Goal: Book appointment/travel/reservation

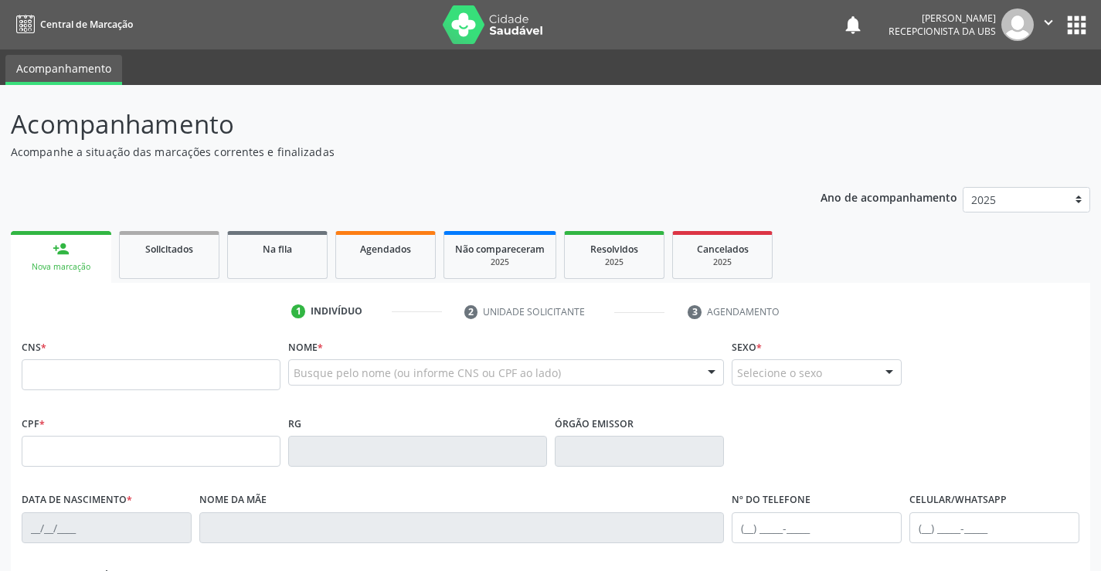
click at [78, 383] on input "text" at bounding box center [151, 374] width 259 height 31
type input "700 6014 2925 2463"
type input "0[DATE]"
type input "[PERSON_NAME][DATE]"
type input "[PHONE_NUMBER]"
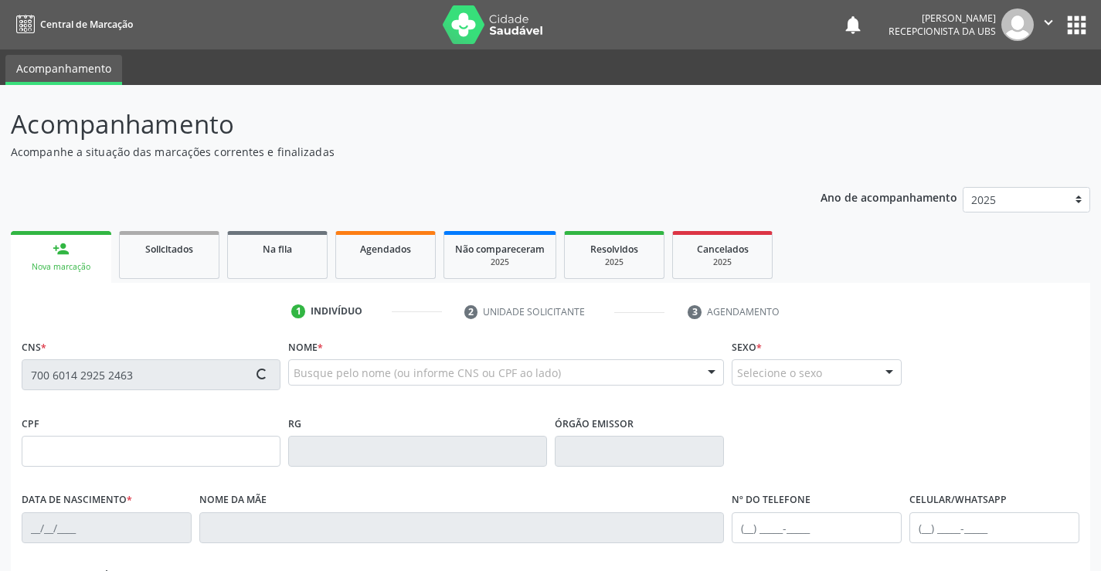
type input "599"
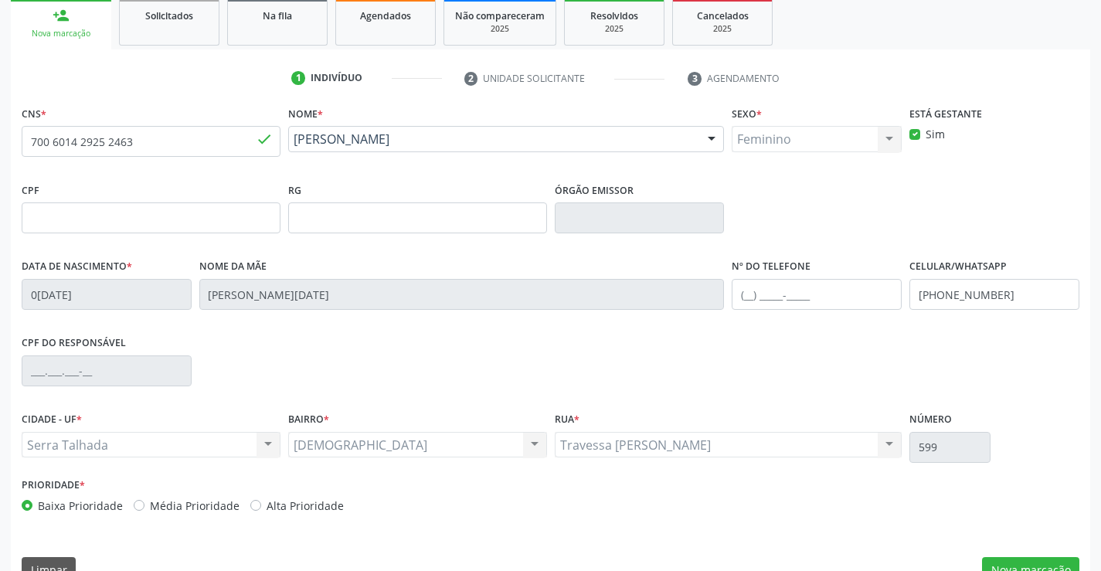
scroll to position [267, 0]
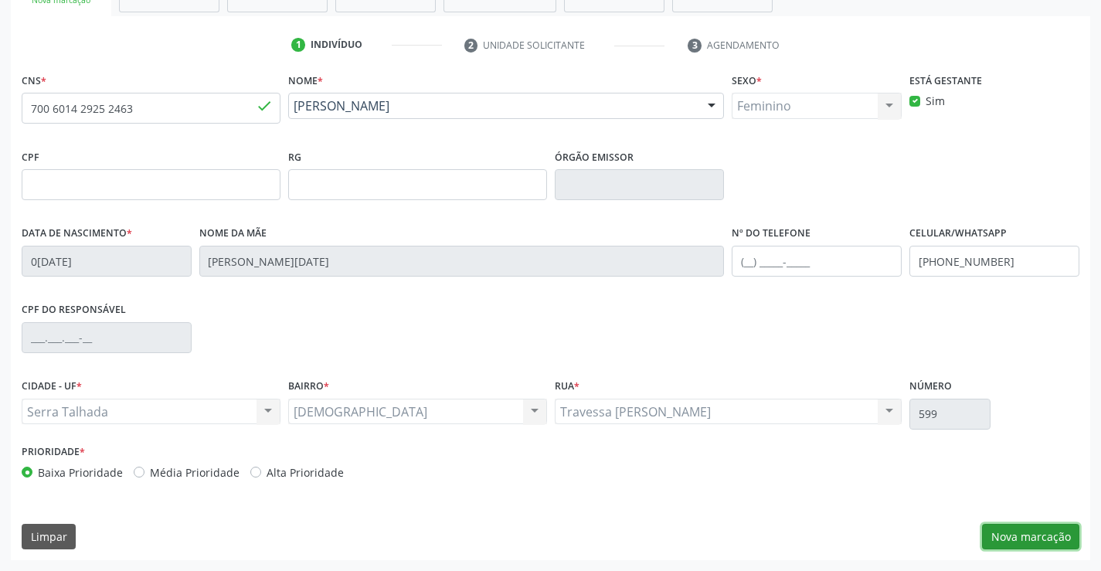
click at [998, 532] on button "Nova marcação" at bounding box center [1030, 537] width 97 height 26
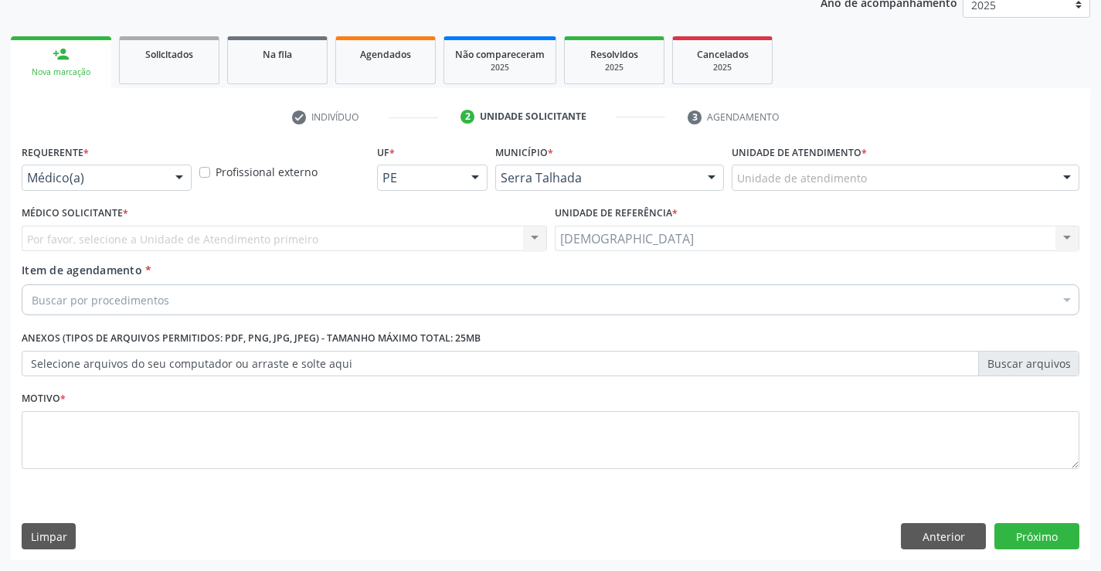
scroll to position [195, 0]
click at [189, 175] on div at bounding box center [179, 178] width 23 height 26
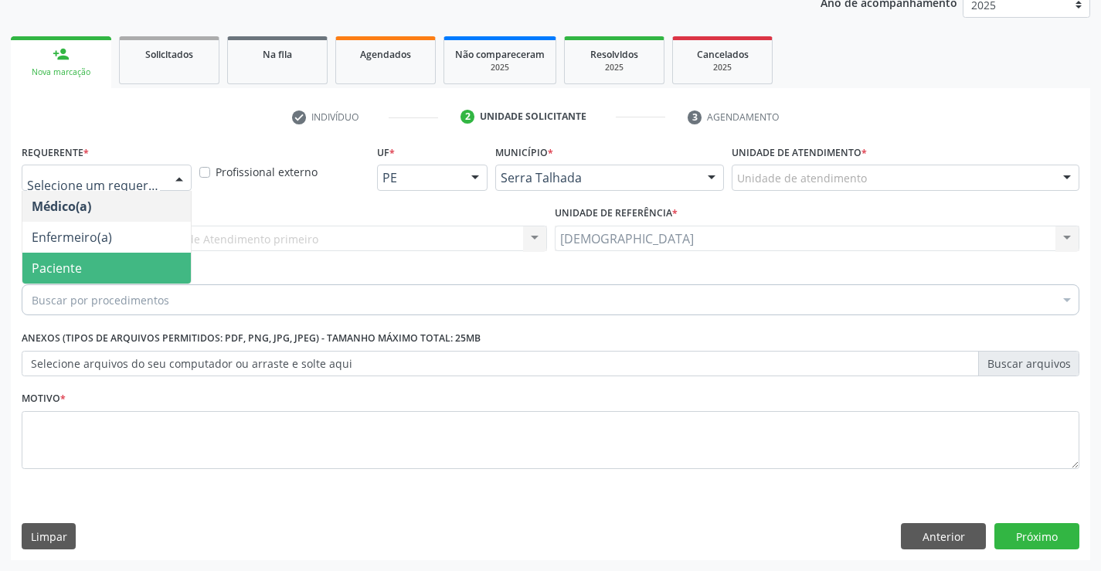
click at [124, 273] on span "Paciente" at bounding box center [106, 268] width 168 height 31
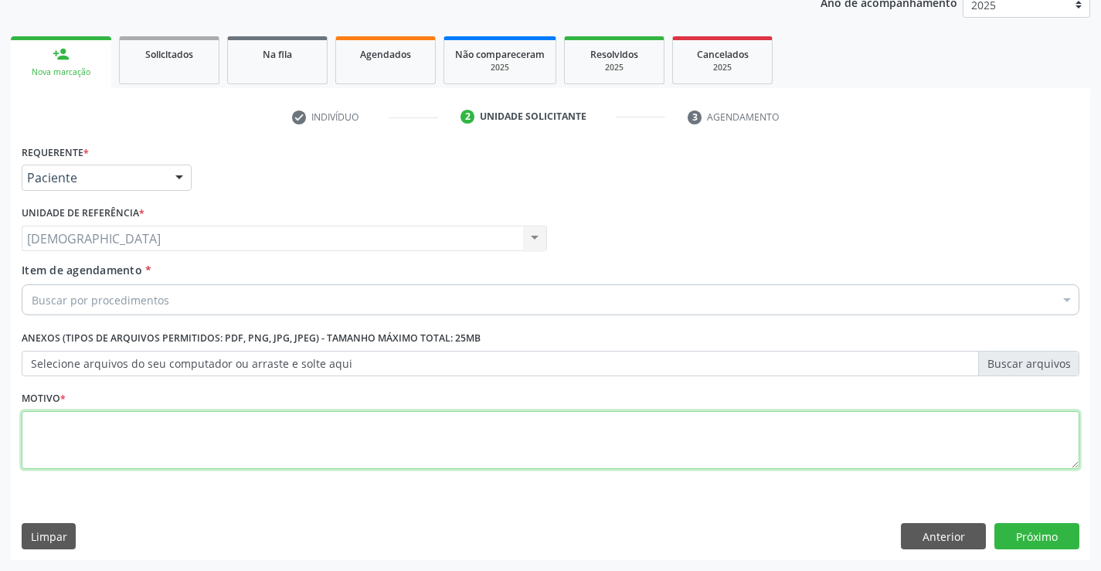
click at [68, 434] on textarea at bounding box center [551, 440] width 1058 height 59
type textarea "."
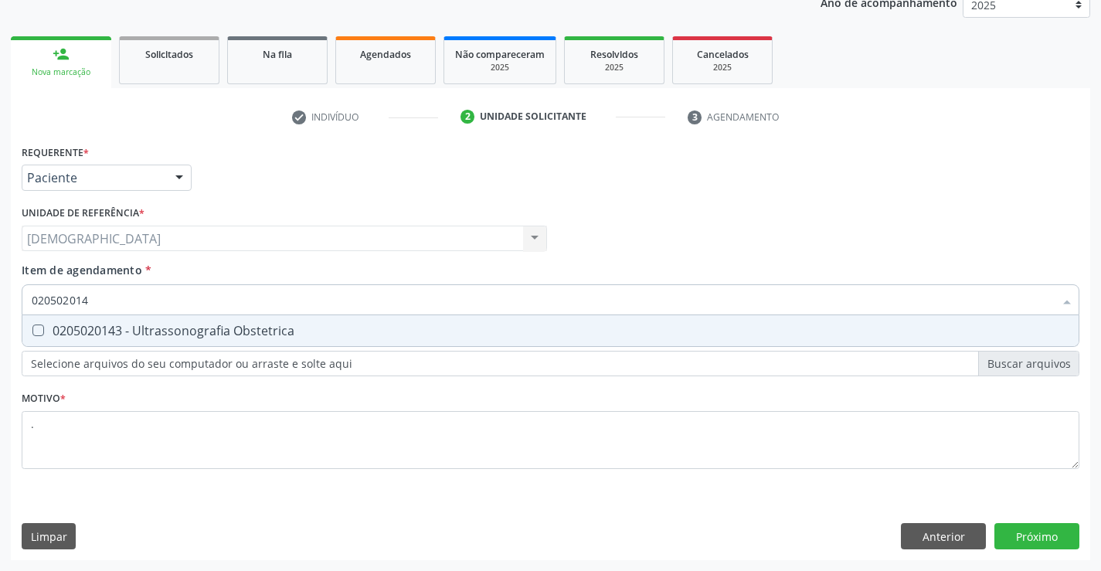
type input "0205020143"
click at [167, 332] on div "0205020143 - Ultrassonografia Obstetrica" at bounding box center [551, 330] width 1038 height 12
checkbox Obstetrica "true"
click at [1032, 539] on div "Requerente * Paciente Médico(a) Enfermeiro(a) Paciente Nenhum resultado encontr…" at bounding box center [550, 351] width 1079 height 420
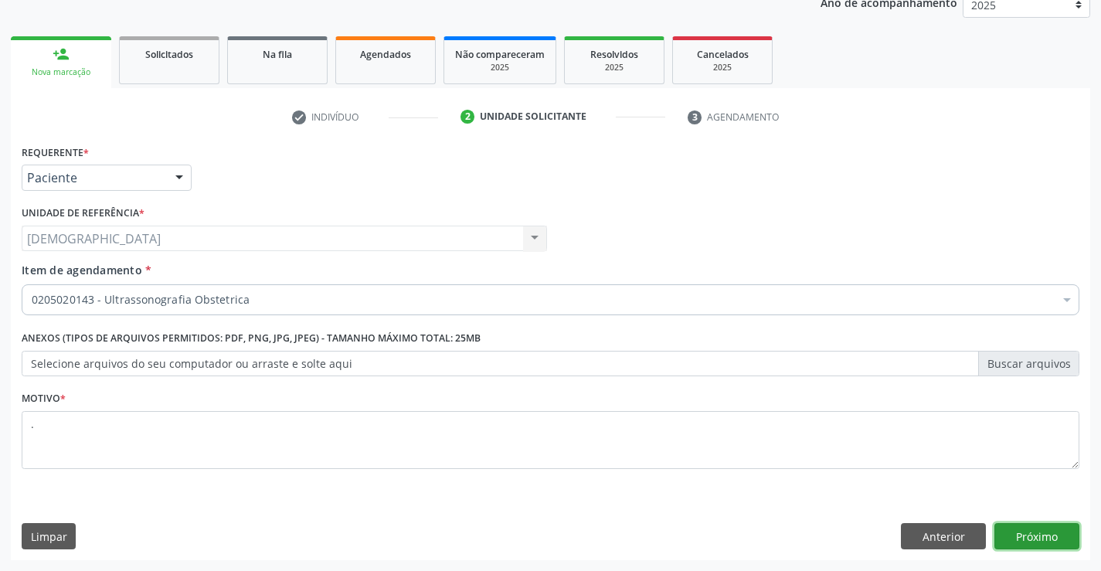
click at [1032, 539] on button "Próximo" at bounding box center [1036, 536] width 85 height 26
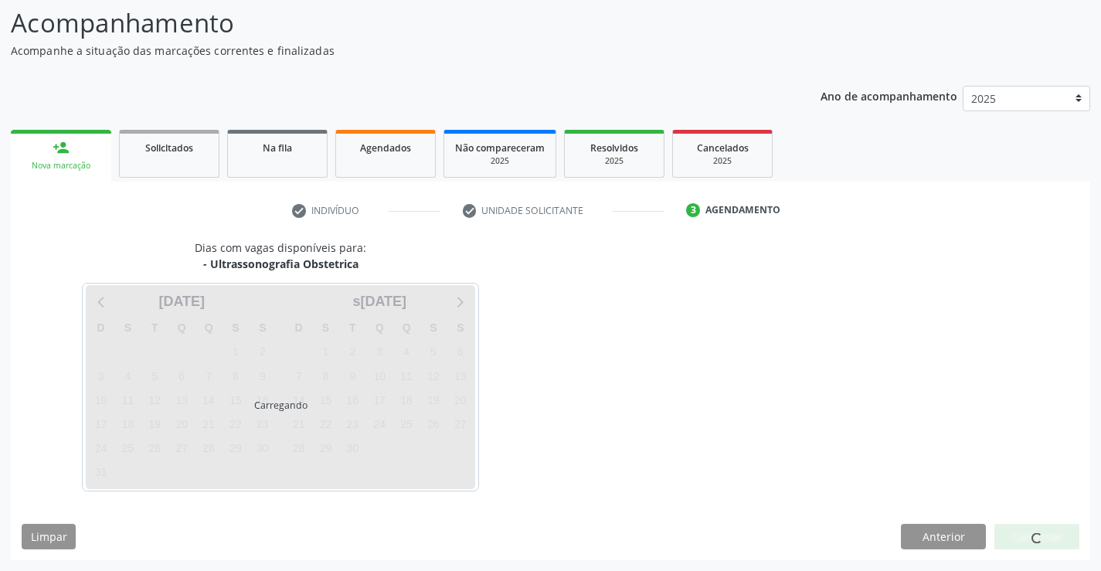
scroll to position [101, 0]
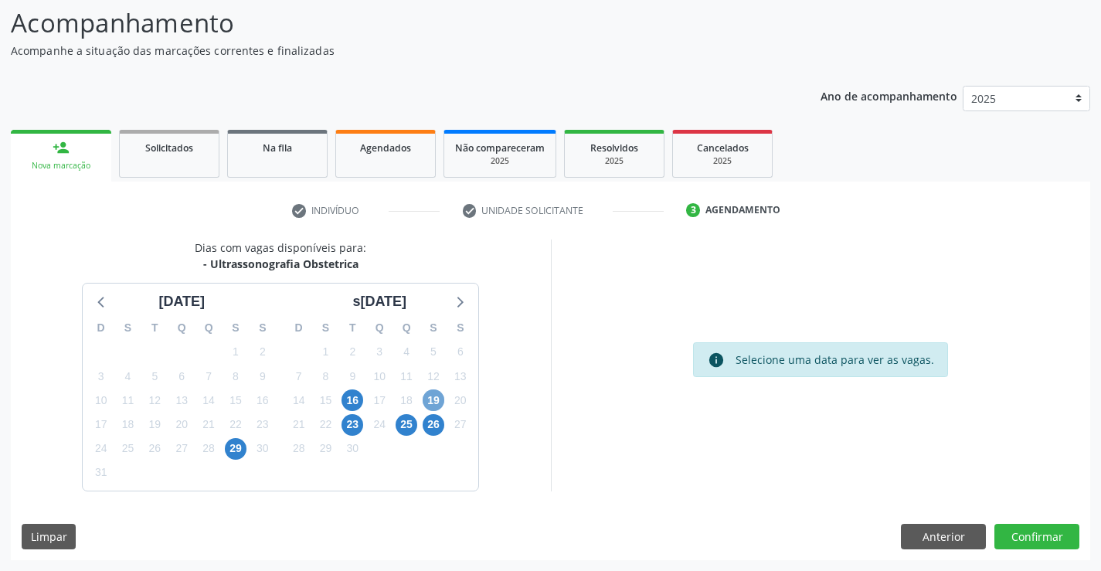
click at [436, 399] on span "19" at bounding box center [434, 400] width 22 height 22
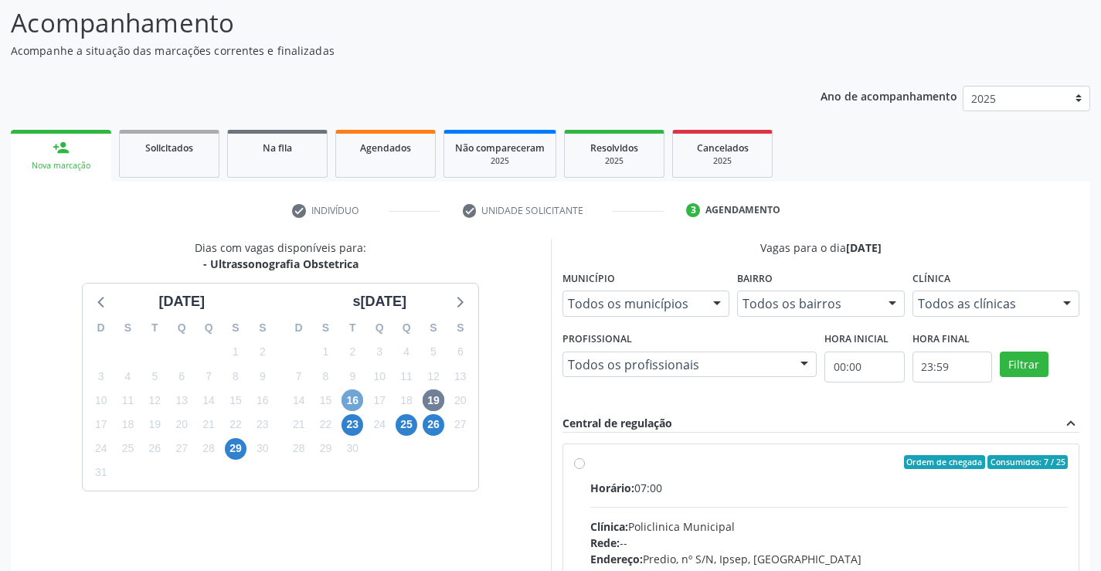
click at [349, 404] on span "16" at bounding box center [352, 400] width 22 height 22
click at [229, 450] on span "29" at bounding box center [236, 449] width 22 height 22
click at [351, 408] on span "16" at bounding box center [352, 400] width 22 height 22
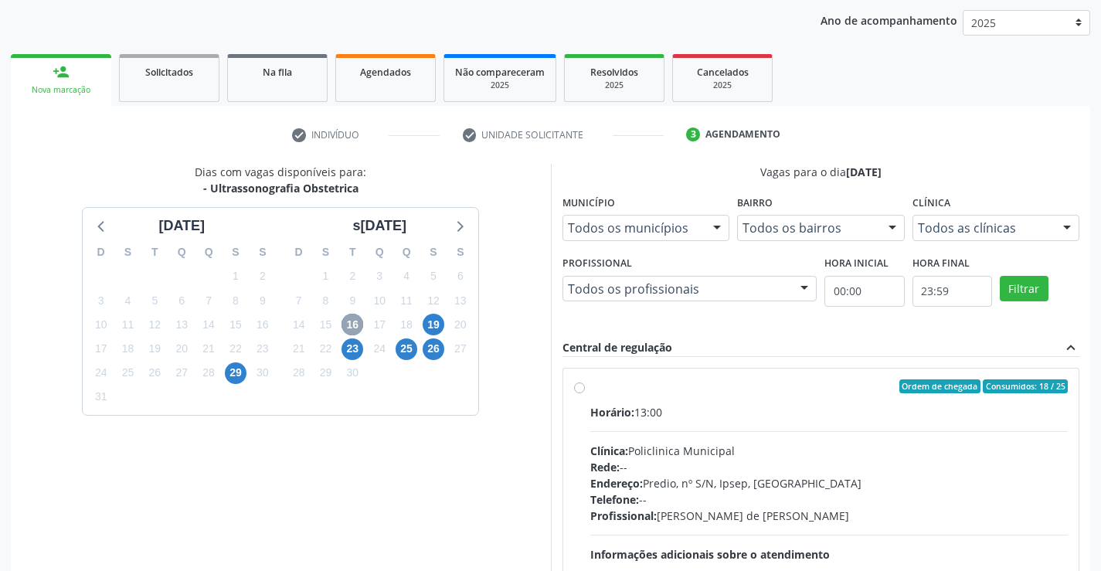
scroll to position [178, 0]
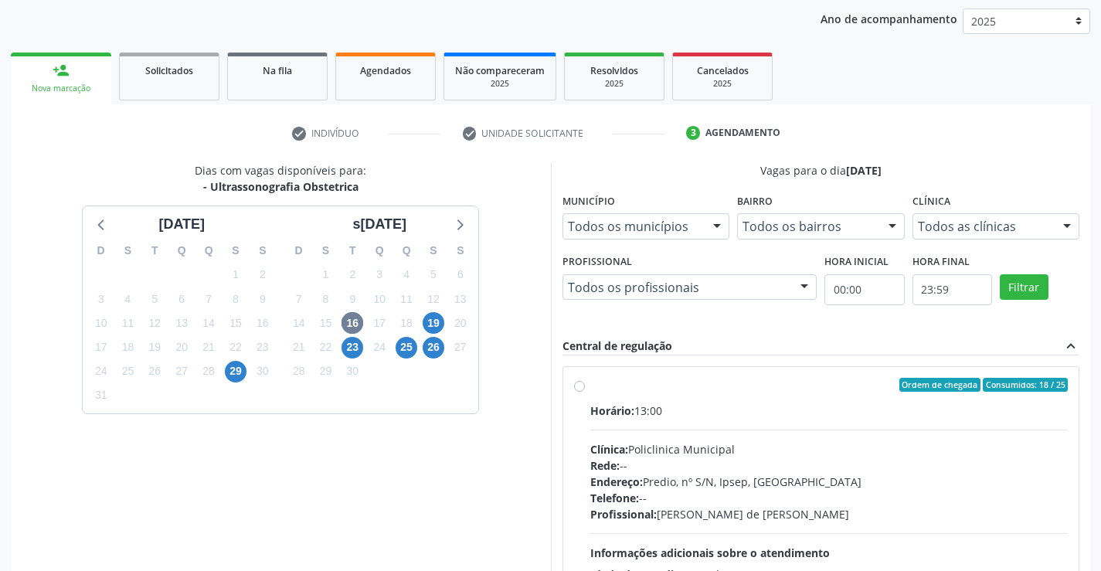
click at [586, 389] on div "Ordem de chegada Consumidos: 18 / 25 Horário: 13:00 Clínica: Policlinica Munici…" at bounding box center [821, 496] width 494 height 237
radio input "true"
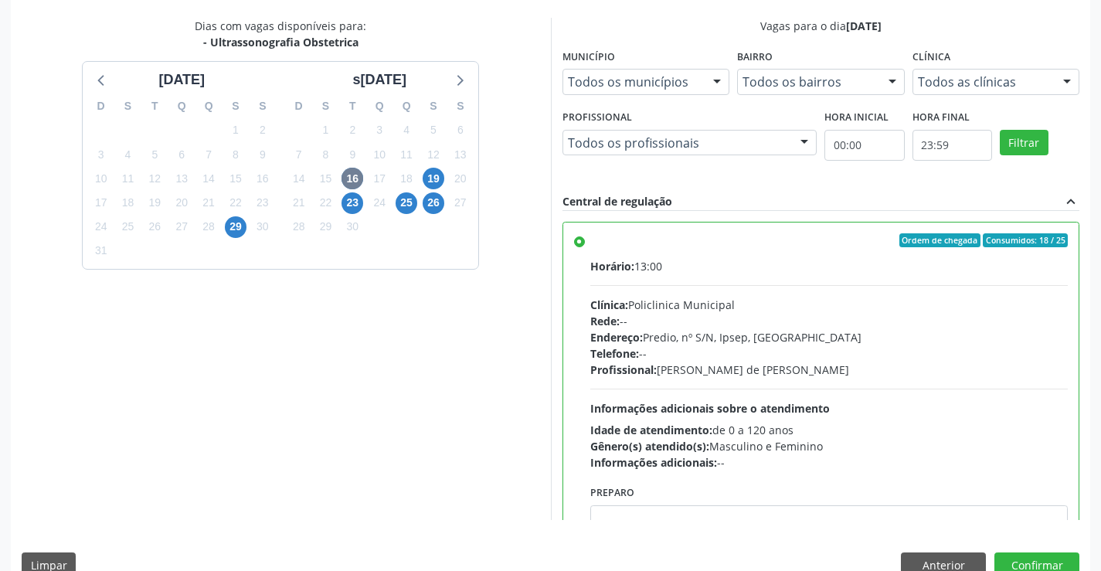
scroll to position [352, 0]
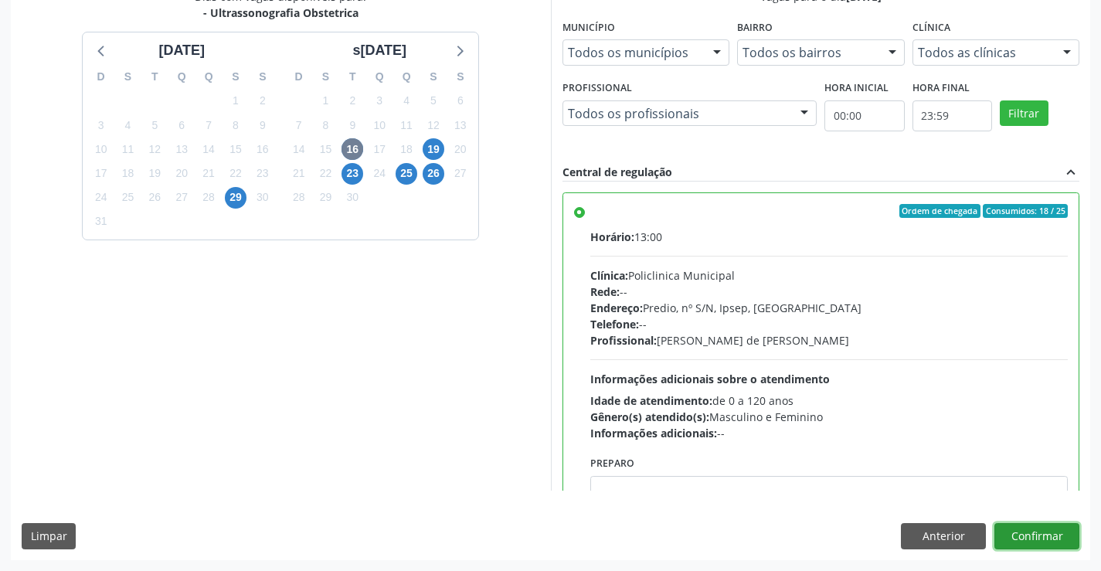
click at [1021, 526] on button "Confirmar" at bounding box center [1036, 536] width 85 height 26
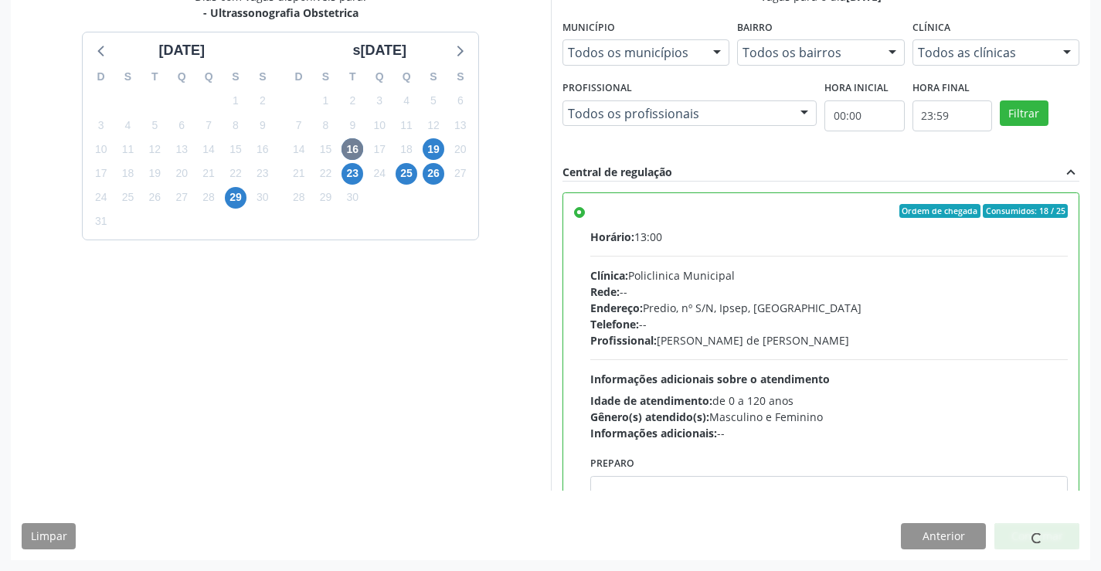
scroll to position [0, 0]
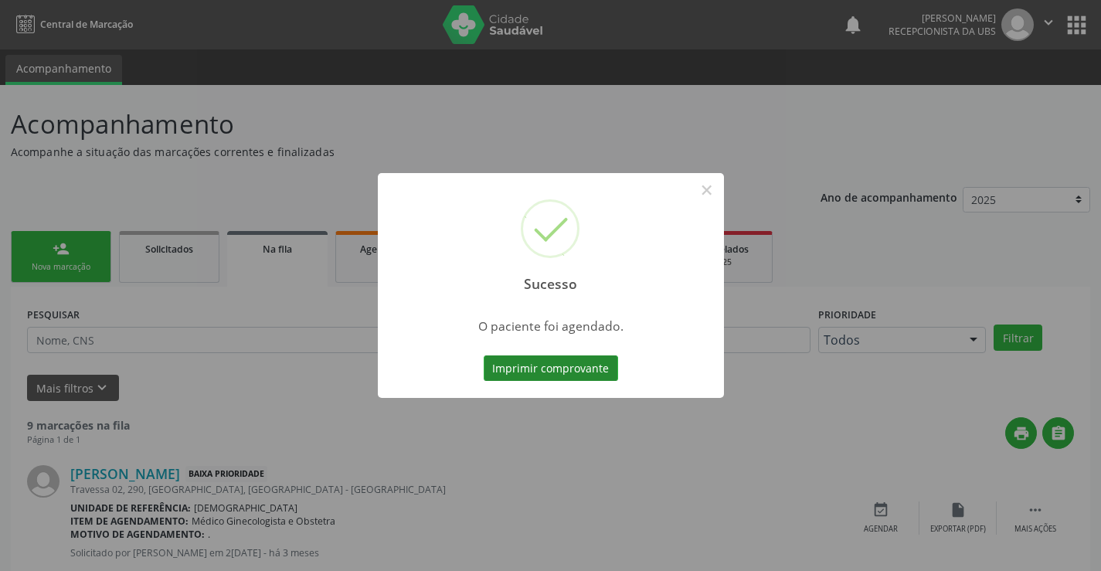
click at [562, 366] on button "Imprimir comprovante" at bounding box center [551, 368] width 134 height 26
